Goal: Task Accomplishment & Management: Manage account settings

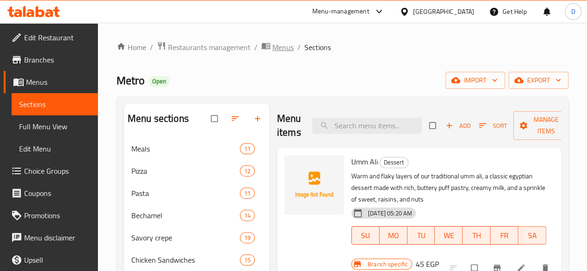
click at [284, 49] on span "Menus" at bounding box center [282, 47] width 21 height 11
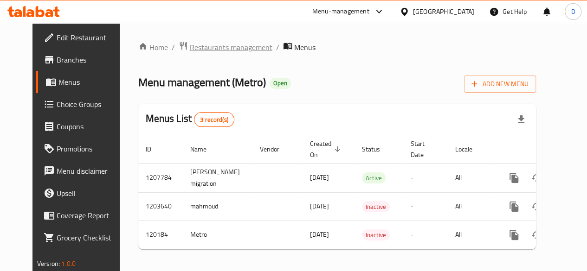
click at [222, 46] on span "Restaurants management" at bounding box center [231, 47] width 83 height 11
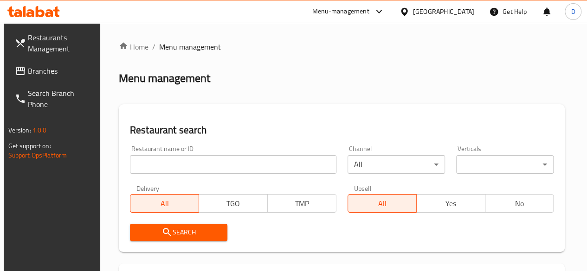
click at [176, 165] on input "search" at bounding box center [233, 164] width 207 height 19
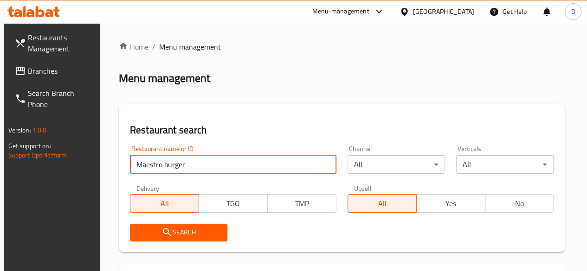
type input "Maestro burger"
click button "Search" at bounding box center [178, 232] width 97 height 17
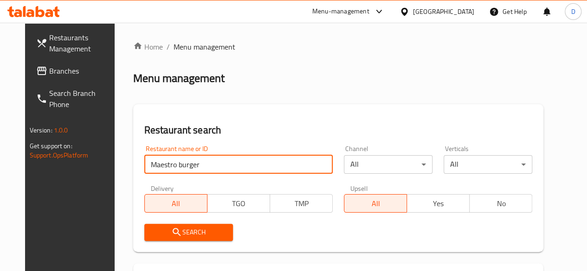
scroll to position [135, 0]
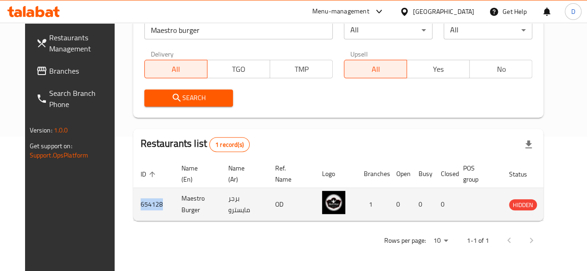
drag, startPoint x: 147, startPoint y: 205, endPoint x: 122, endPoint y: 204, distance: 24.6
click at [133, 204] on td "654128" at bounding box center [153, 204] width 41 height 33
copy td "654128"
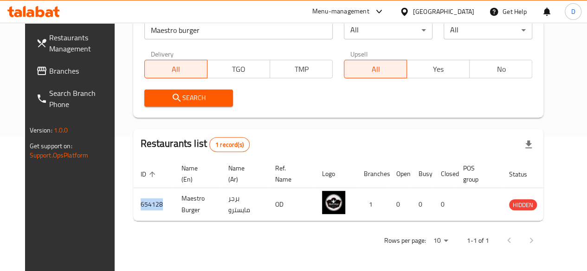
scroll to position [0, 0]
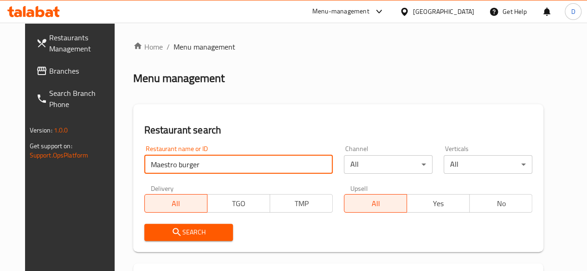
click at [216, 168] on input "Maestro burger" at bounding box center [238, 164] width 188 height 19
click at [214, 162] on input "Maestro burger" at bounding box center [238, 164] width 188 height 19
drag, startPoint x: 164, startPoint y: 168, endPoint x: 184, endPoint y: 182, distance: 24.5
click at [184, 182] on div "Restaurant name or ID Boca Restaurant name or ID Channel All ​ Verticals All ​ …" at bounding box center [339, 193] width 400 height 107
type input "bocatta"
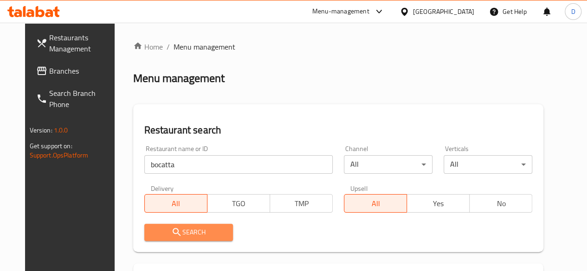
click at [193, 233] on span "Search" at bounding box center [189, 233] width 74 height 12
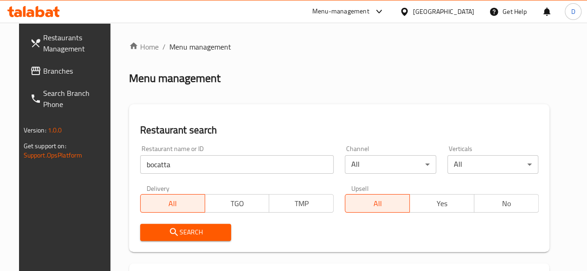
scroll to position [130, 0]
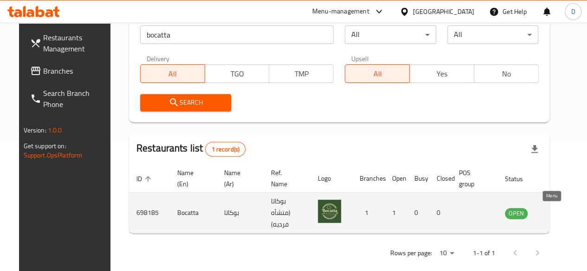
click at [554, 214] on icon "enhanced table" at bounding box center [559, 214] width 10 height 8
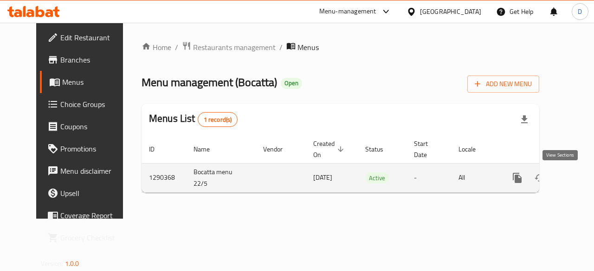
click at [580, 175] on icon "enhanced table" at bounding box center [584, 178] width 8 height 8
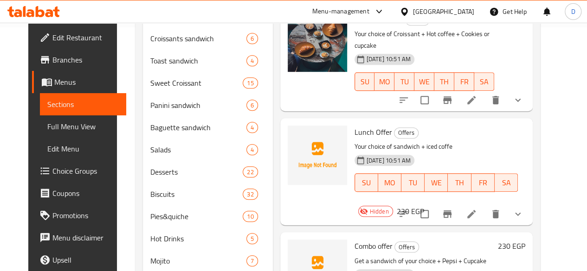
scroll to position [253, 0]
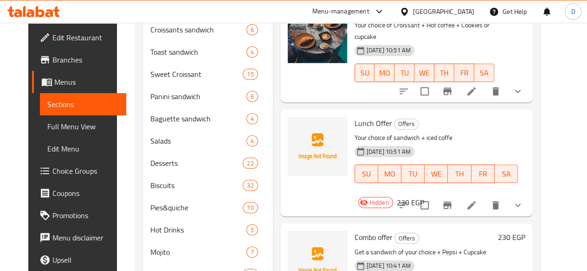
click at [393, 199] on span "Hidden" at bounding box center [379, 203] width 26 height 9
click at [476, 201] on icon at bounding box center [471, 205] width 8 height 8
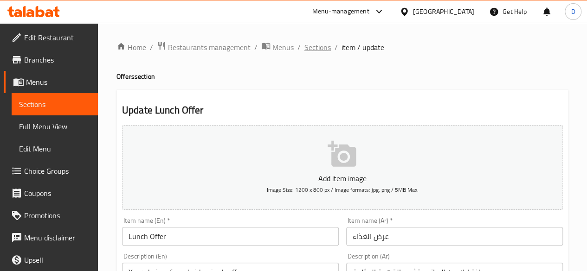
click at [316, 43] on span "Sections" at bounding box center [317, 47] width 26 height 11
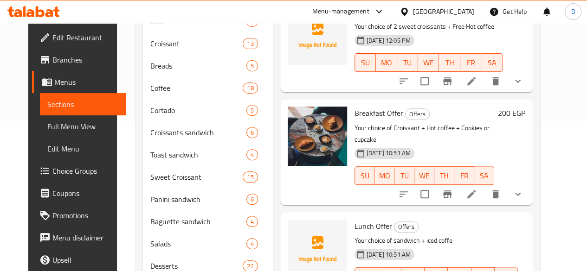
scroll to position [210, 0]
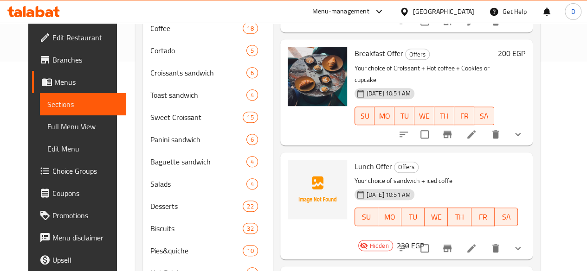
click at [393, 242] on span "Hidden" at bounding box center [379, 246] width 26 height 9
click at [367, 243] on icon at bounding box center [363, 246] width 7 height 6
click at [393, 242] on span "Hidden" at bounding box center [379, 246] width 26 height 9
click at [477, 243] on icon at bounding box center [471, 248] width 11 height 11
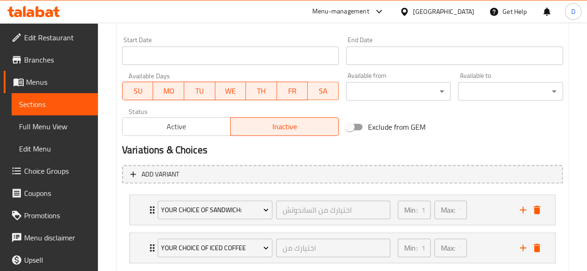
scroll to position [382, 0]
click at [178, 131] on span "Active" at bounding box center [176, 126] width 101 height 13
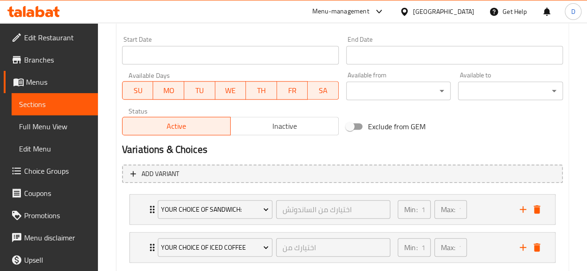
scroll to position [436, 0]
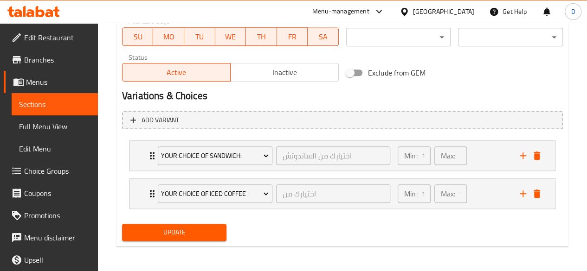
click at [191, 236] on span "Update" at bounding box center [174, 233] width 90 height 12
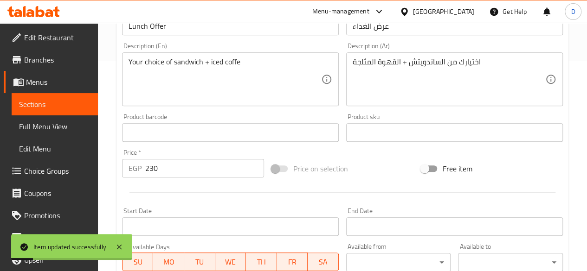
scroll to position [0, 0]
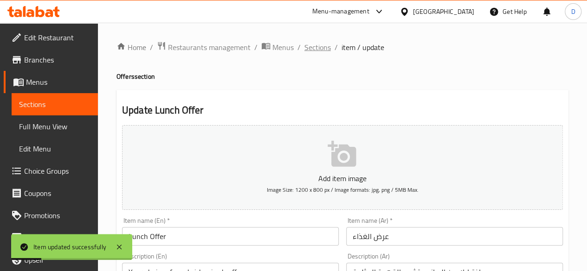
click at [316, 48] on span "Sections" at bounding box center [317, 47] width 26 height 11
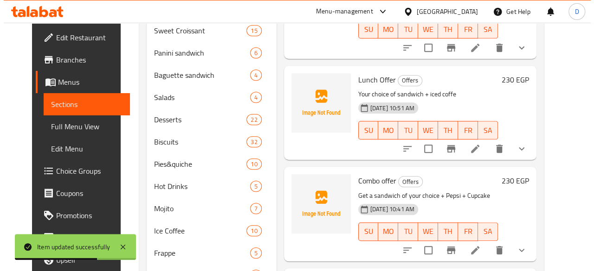
scroll to position [241, 0]
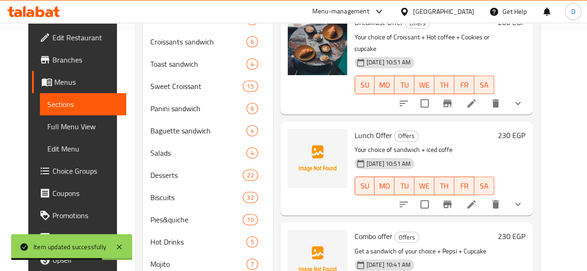
click at [459, 198] on button "Branch-specific-item" at bounding box center [447, 205] width 22 height 22
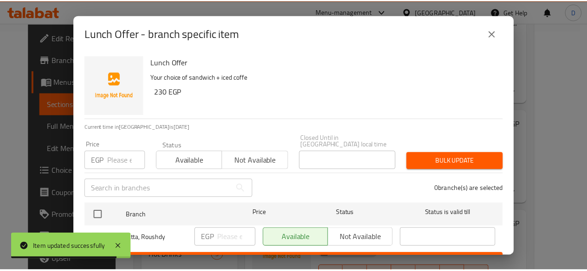
scroll to position [11, 0]
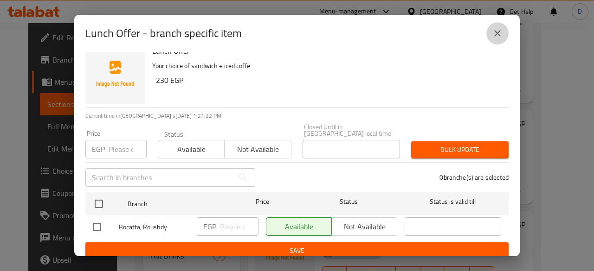
click at [501, 29] on icon "close" at bounding box center [497, 33] width 11 height 11
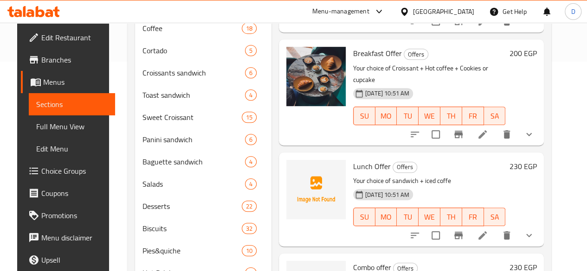
scroll to position [0, 0]
